Goal: Transaction & Acquisition: Book appointment/travel/reservation

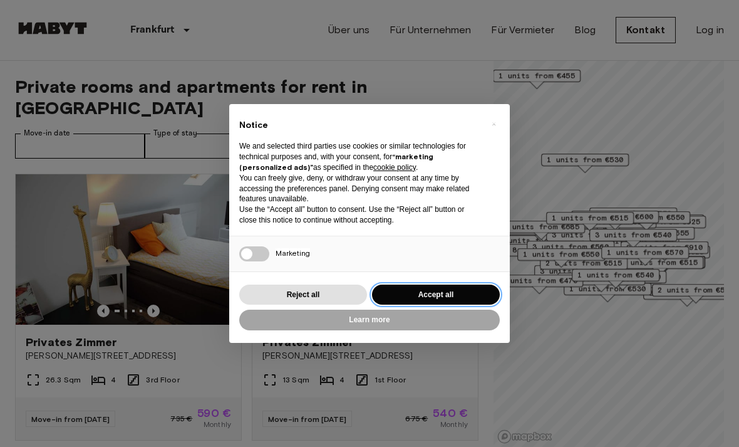
click at [473, 294] on button "Accept all" at bounding box center [436, 294] width 128 height 21
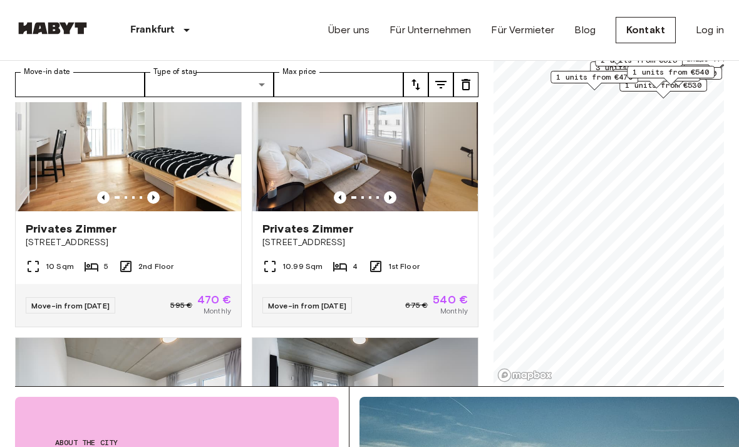
scroll to position [1160, 0]
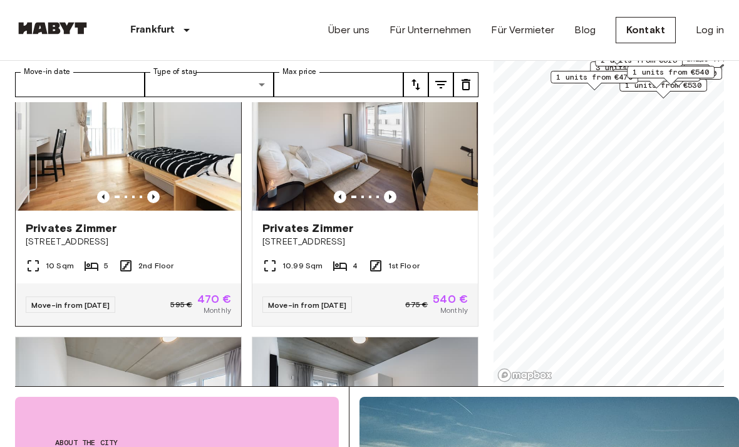
click at [56, 221] on span "Privates Zimmer" at bounding box center [71, 228] width 91 height 15
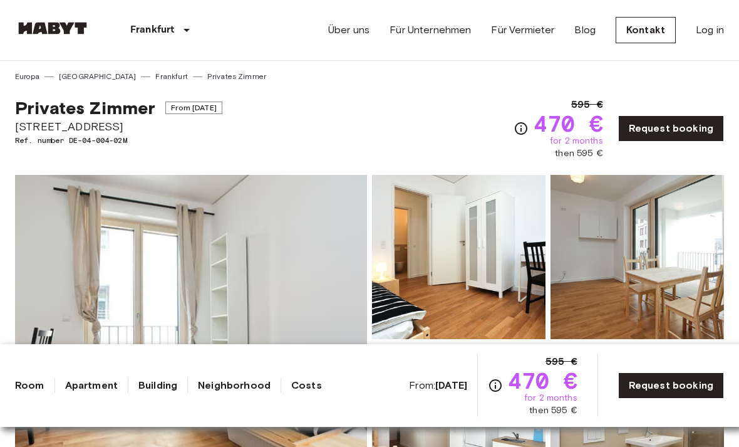
click at [414, 400] on div "From: [DATE] 595 € 470 € for 2 months then 595 €" at bounding box center [493, 385] width 168 height 63
click at [447, 387] on b "[DATE]" at bounding box center [451, 385] width 32 height 12
click at [501, 386] on div "595 € 470 € for 2 months then 595 €" at bounding box center [533, 385] width 90 height 63
click at [497, 388] on icon "Check cost overview for full price breakdown. Please note that discounts apply …" at bounding box center [495, 385] width 15 height 15
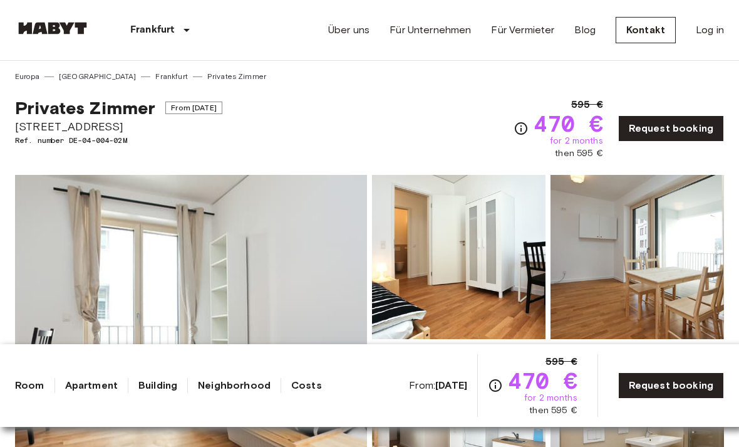
click at [497, 379] on icon "Check cost overview for full price breakdown. Please note that discounts apply …" at bounding box center [495, 385] width 15 height 15
click at [497, 385] on icon "Check cost overview for full price breakdown. Please note that discounts apply …" at bounding box center [495, 385] width 15 height 15
click at [508, 383] on span "470 €" at bounding box center [543, 380] width 70 height 23
click at [514, 133] on icon "Check cost overview for full price breakdown. Please note that discounts apply …" at bounding box center [521, 128] width 15 height 15
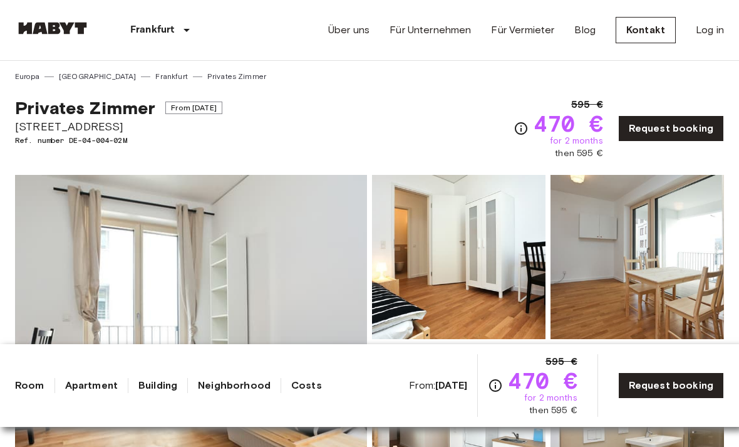
click at [529, 117] on div "595 € 470 € for 2 months then 595 €" at bounding box center [559, 128] width 90 height 63
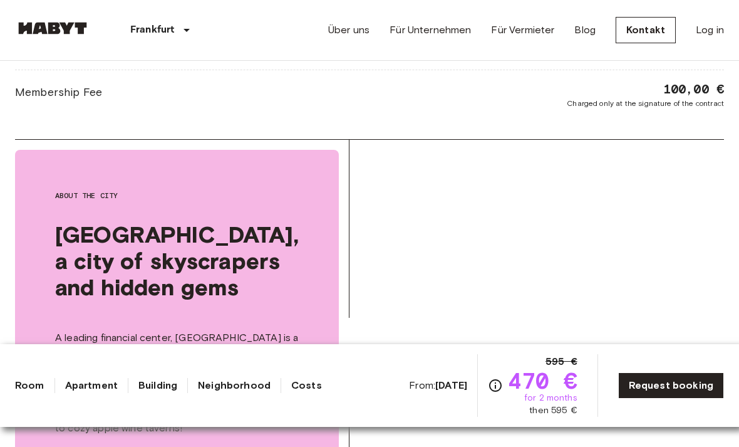
scroll to position [1313, 0]
